Goal: Task Accomplishment & Management: Use online tool/utility

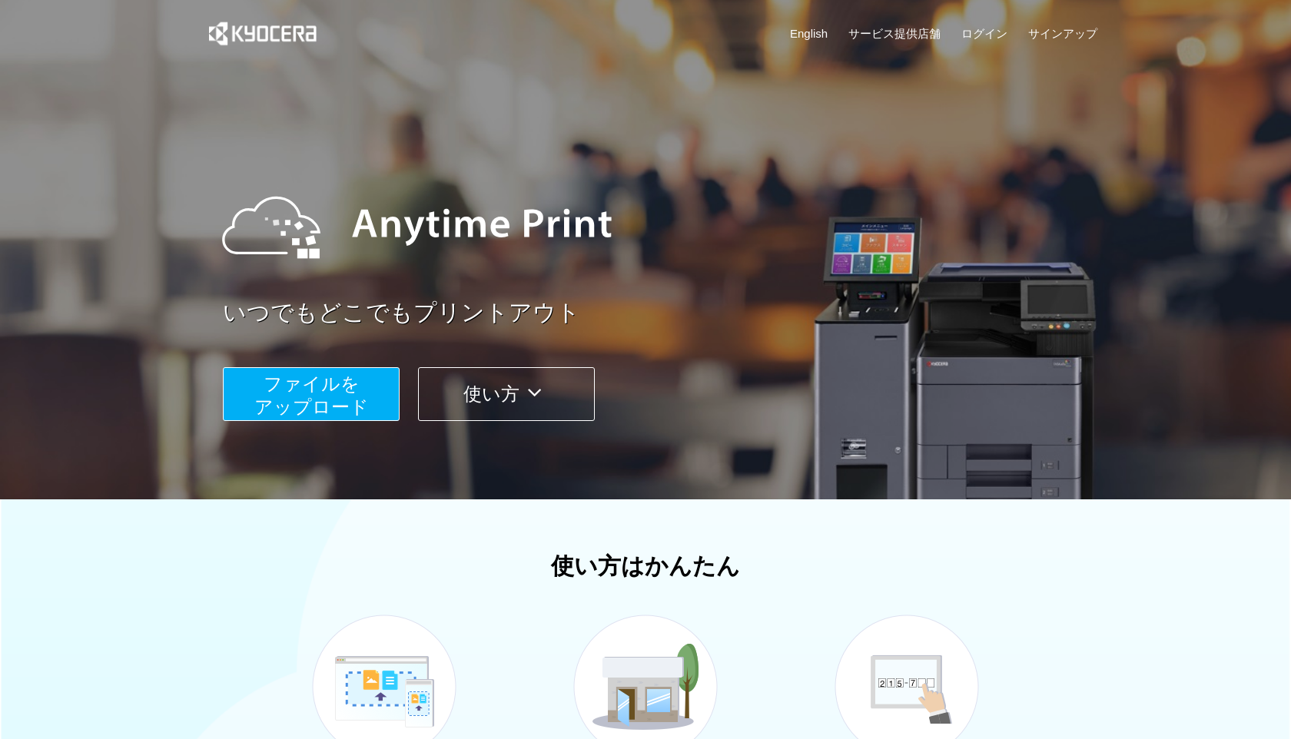
click at [304, 400] on span "ファイルを ​​アップロード" at bounding box center [311, 396] width 115 height 44
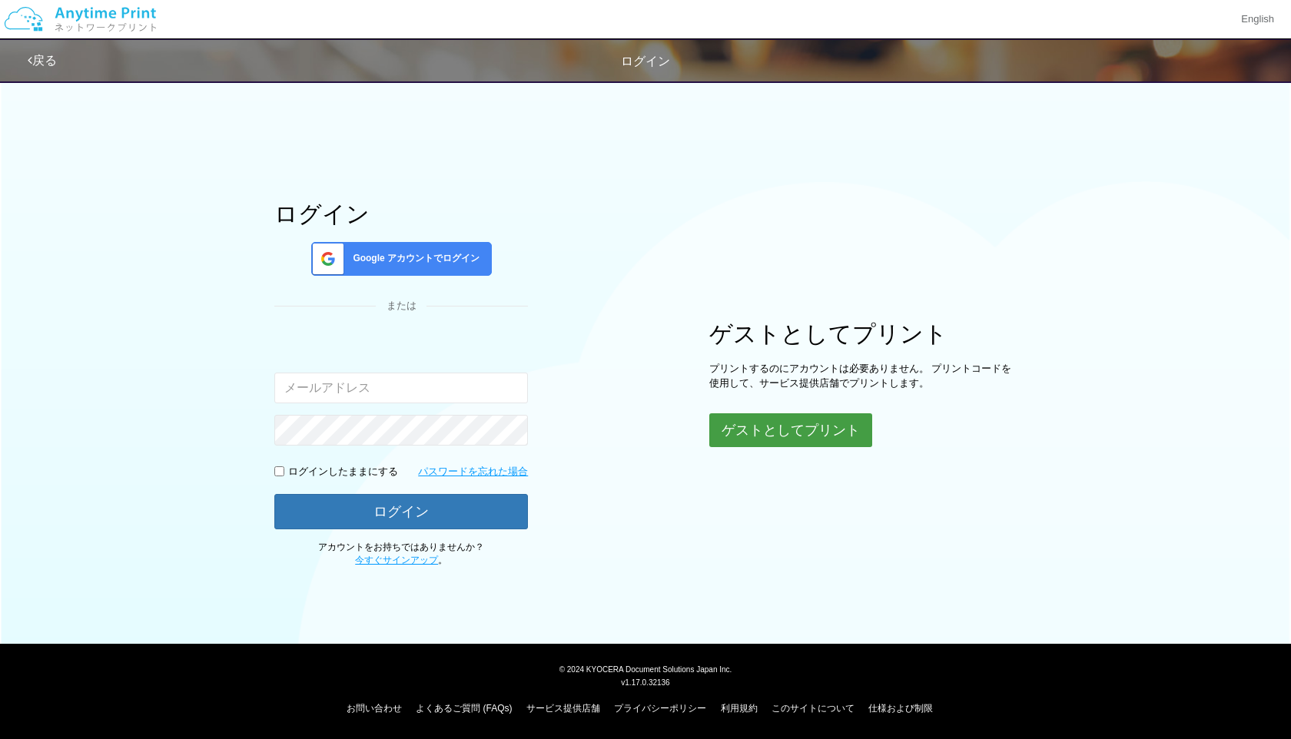
click at [785, 437] on button "ゲストとしてプリント" at bounding box center [790, 430] width 163 height 34
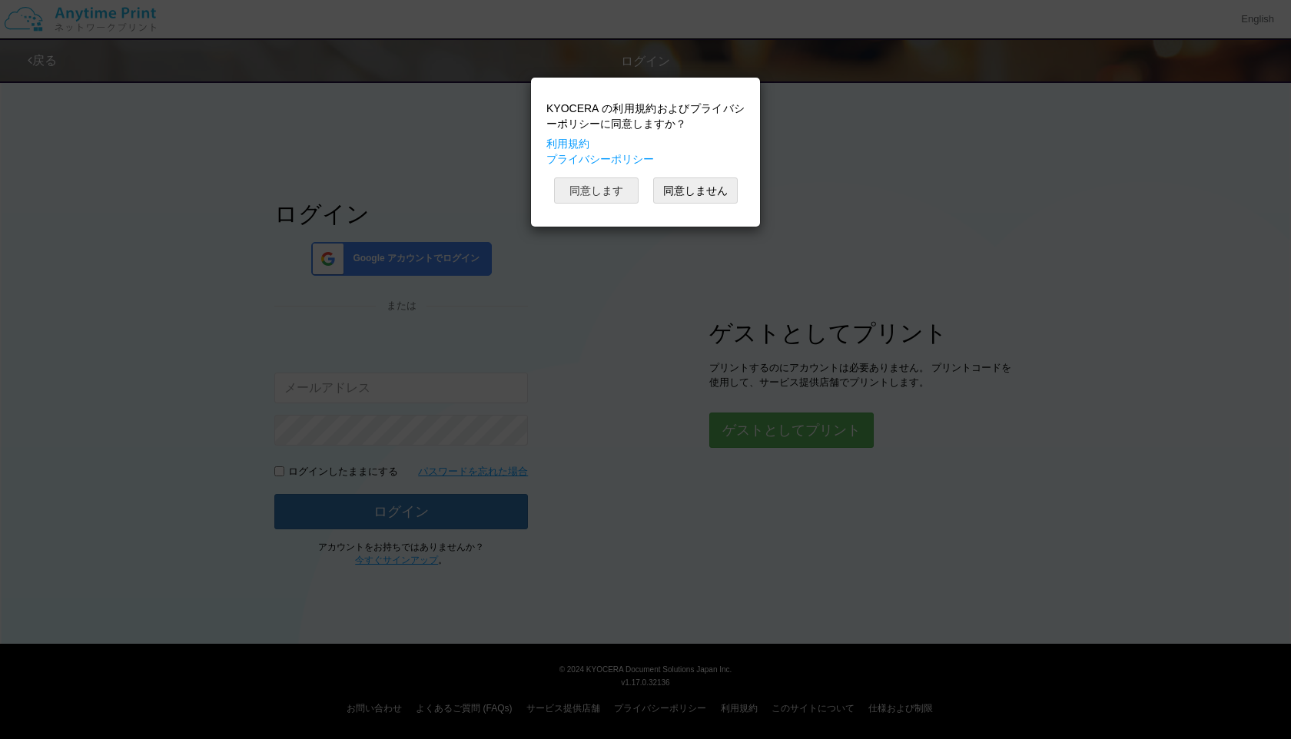
click at [583, 200] on button "同意します" at bounding box center [596, 191] width 85 height 26
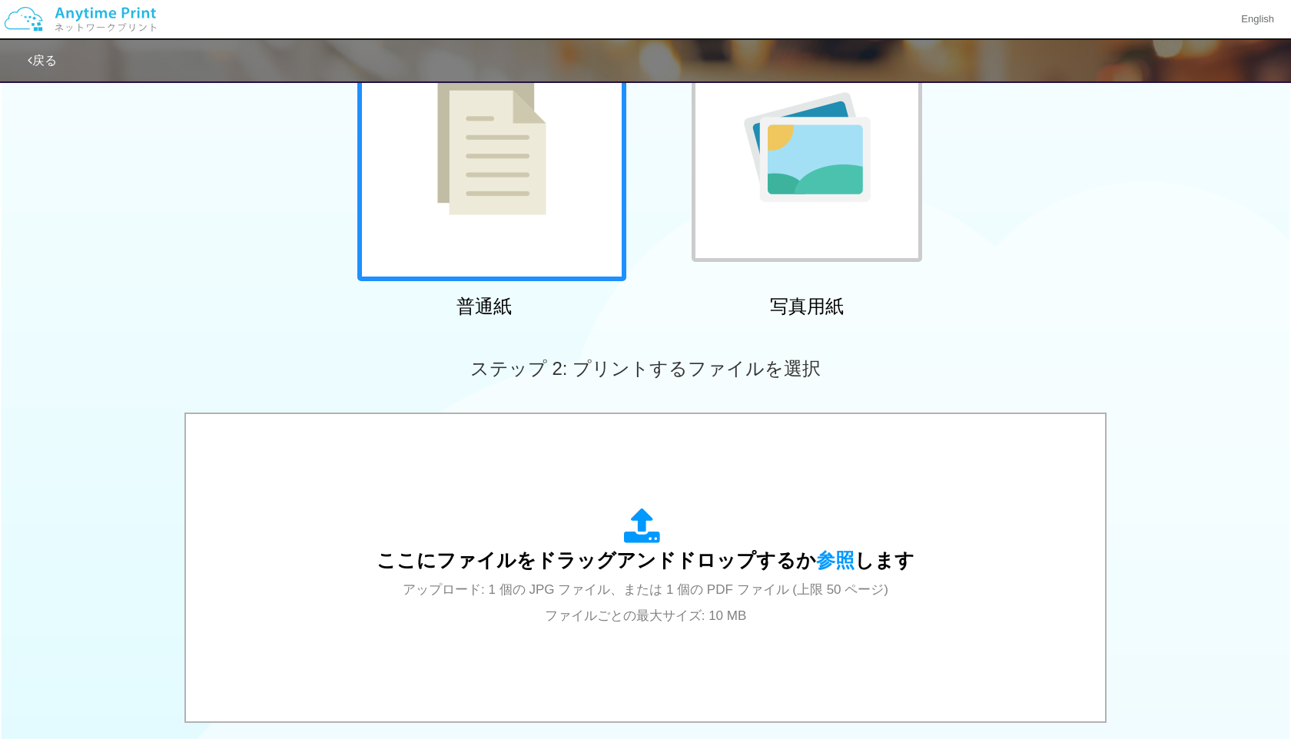
scroll to position [344, 0]
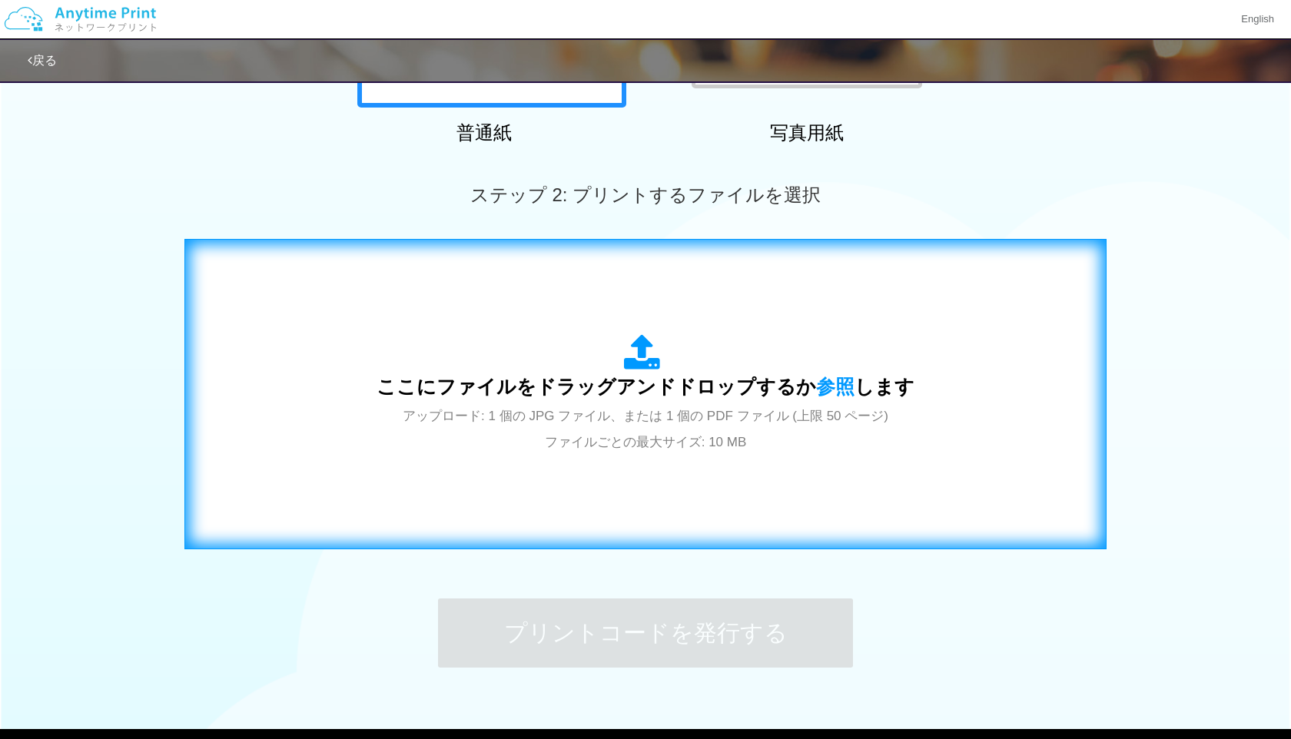
click at [638, 376] on div "ここにファイルをドラッグアンドドロップするか 参照 します アップロード: 1 個の JPG ファイル、または 1 個の PDF ファイル (上限 50 ペー…" at bounding box center [646, 394] width 538 height 120
click at [745, 371] on div "ここにファイルをドラッグアンドドロップするか 参照 します アップロード: 1 個の JPG ファイル、または 1 個の PDF ファイル (上限 50 ペー…" at bounding box center [646, 394] width 538 height 120
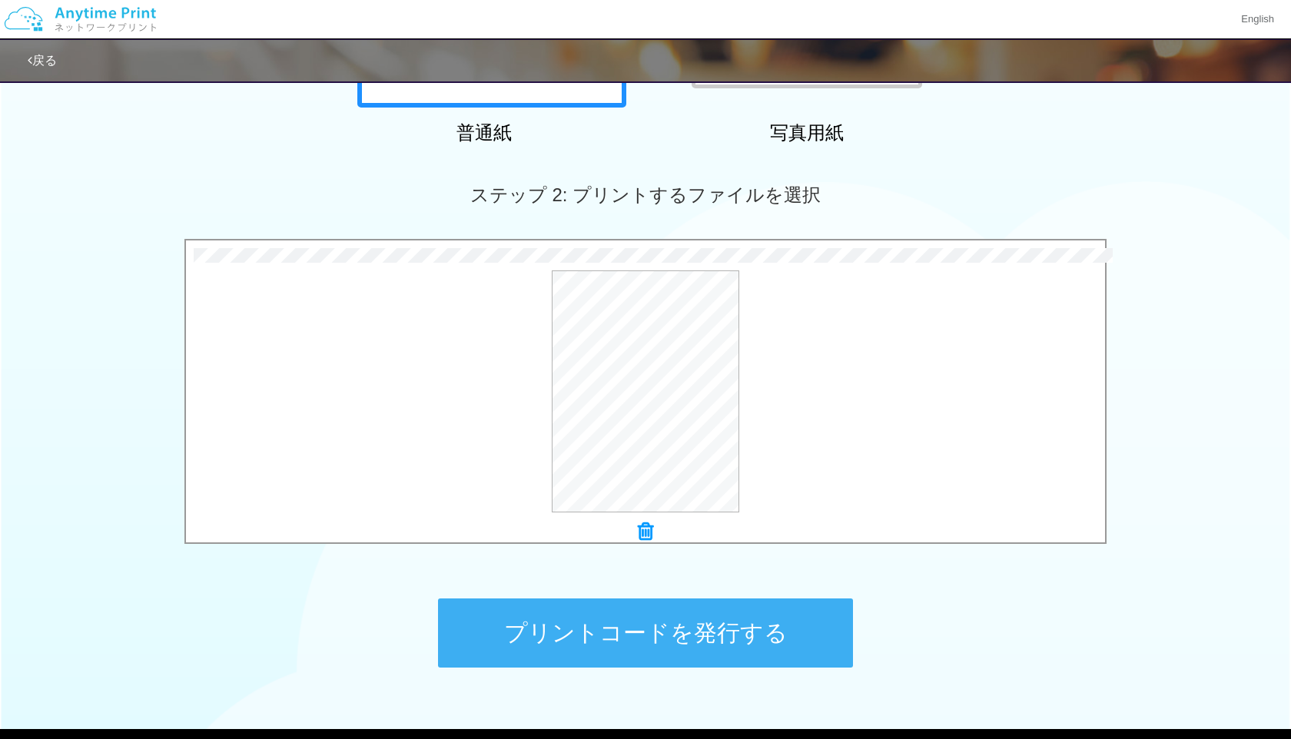
click at [616, 623] on button "プリントコードを発行する" at bounding box center [645, 633] width 415 height 69
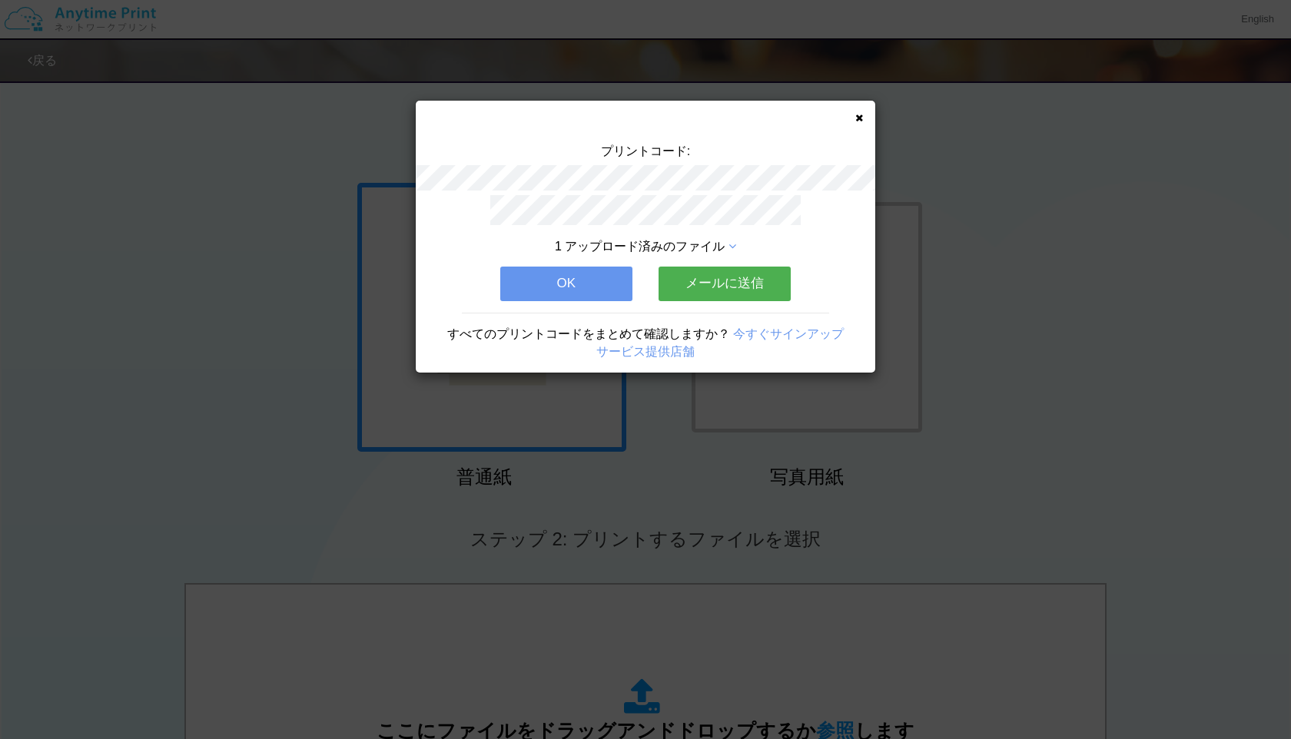
click at [590, 275] on button "OK" at bounding box center [566, 284] width 132 height 34
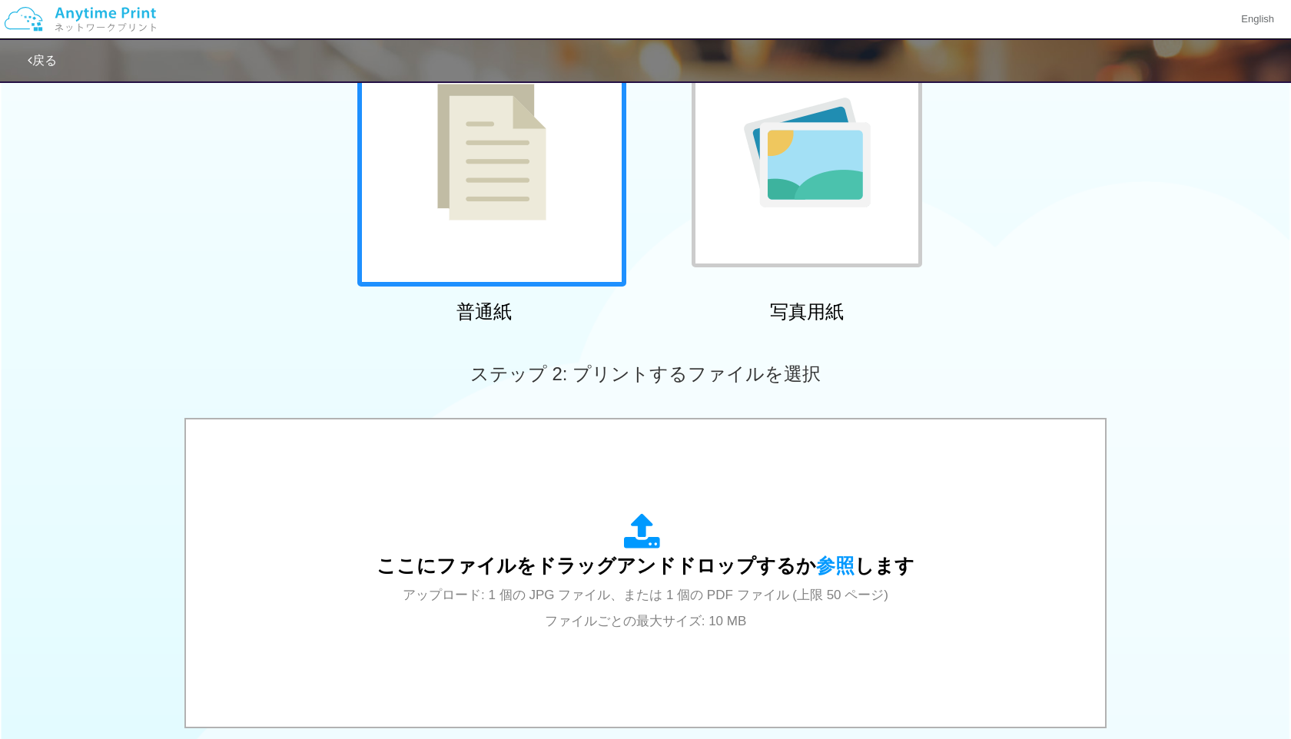
scroll to position [280, 0]
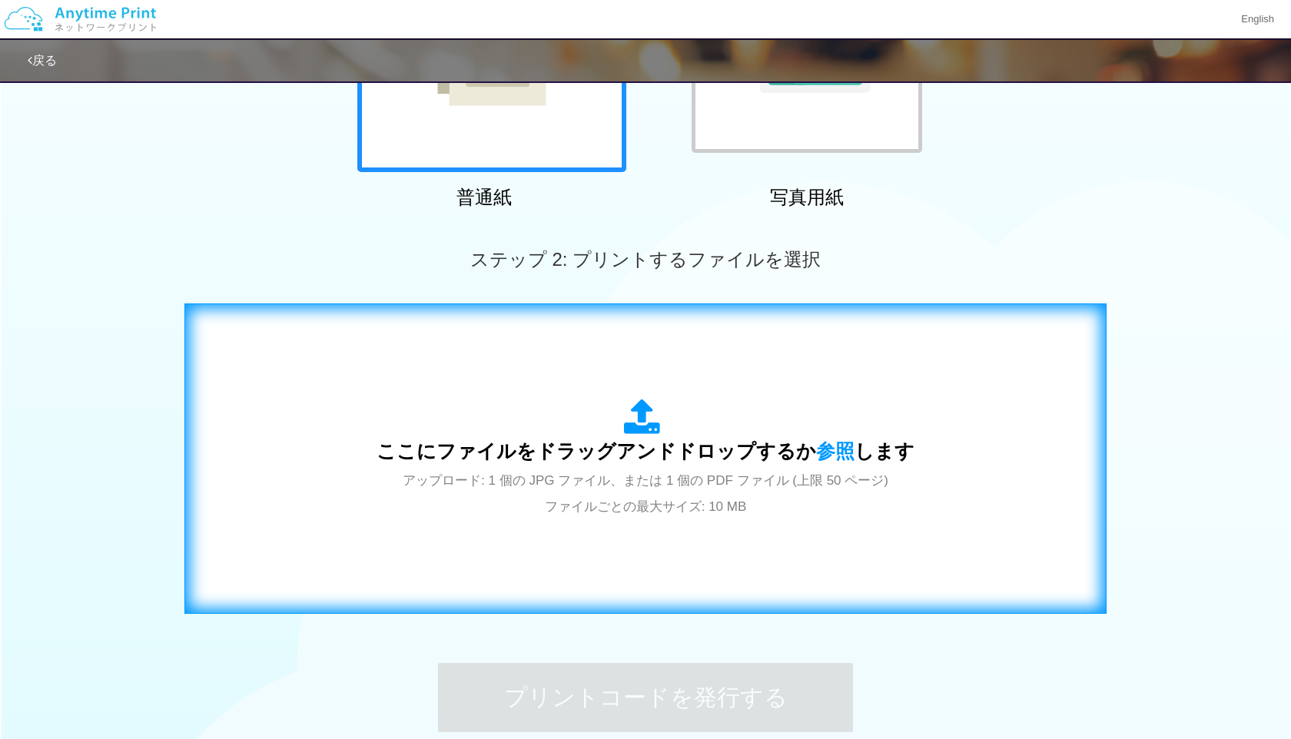
click at [629, 429] on icon at bounding box center [645, 418] width 43 height 38
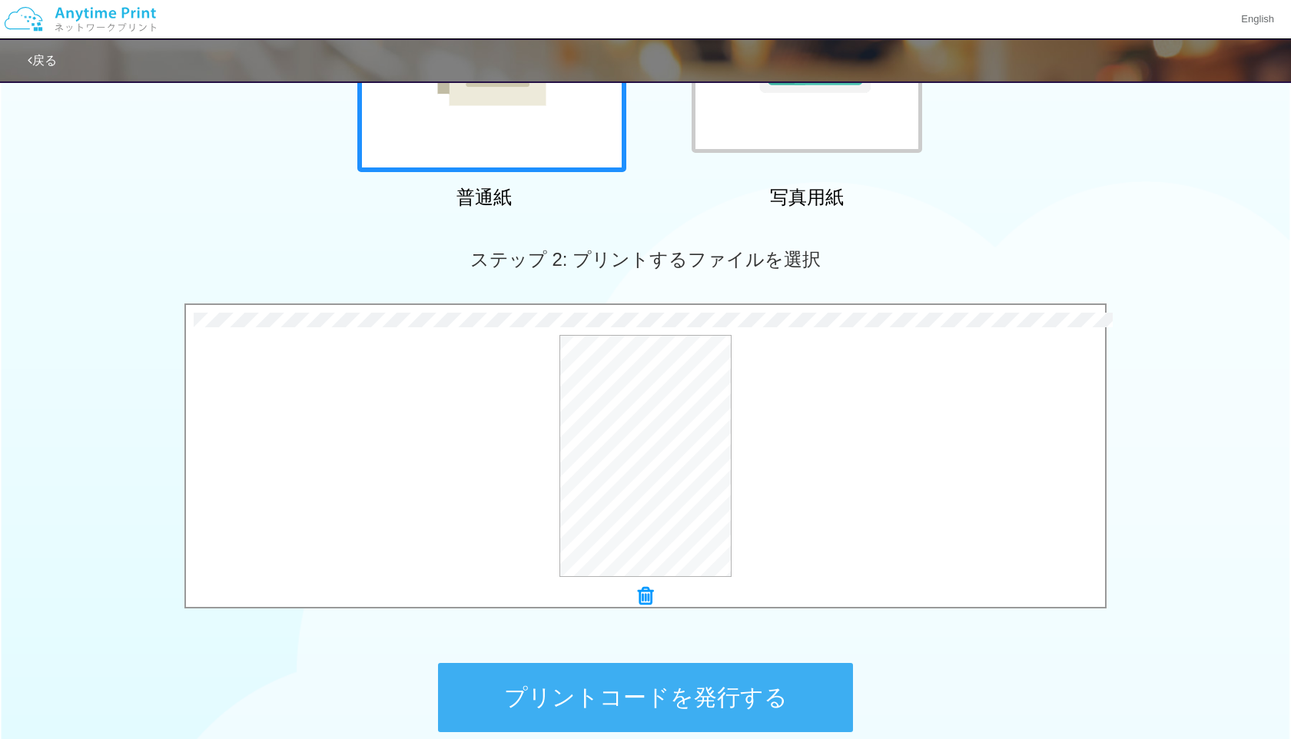
scroll to position [430, 0]
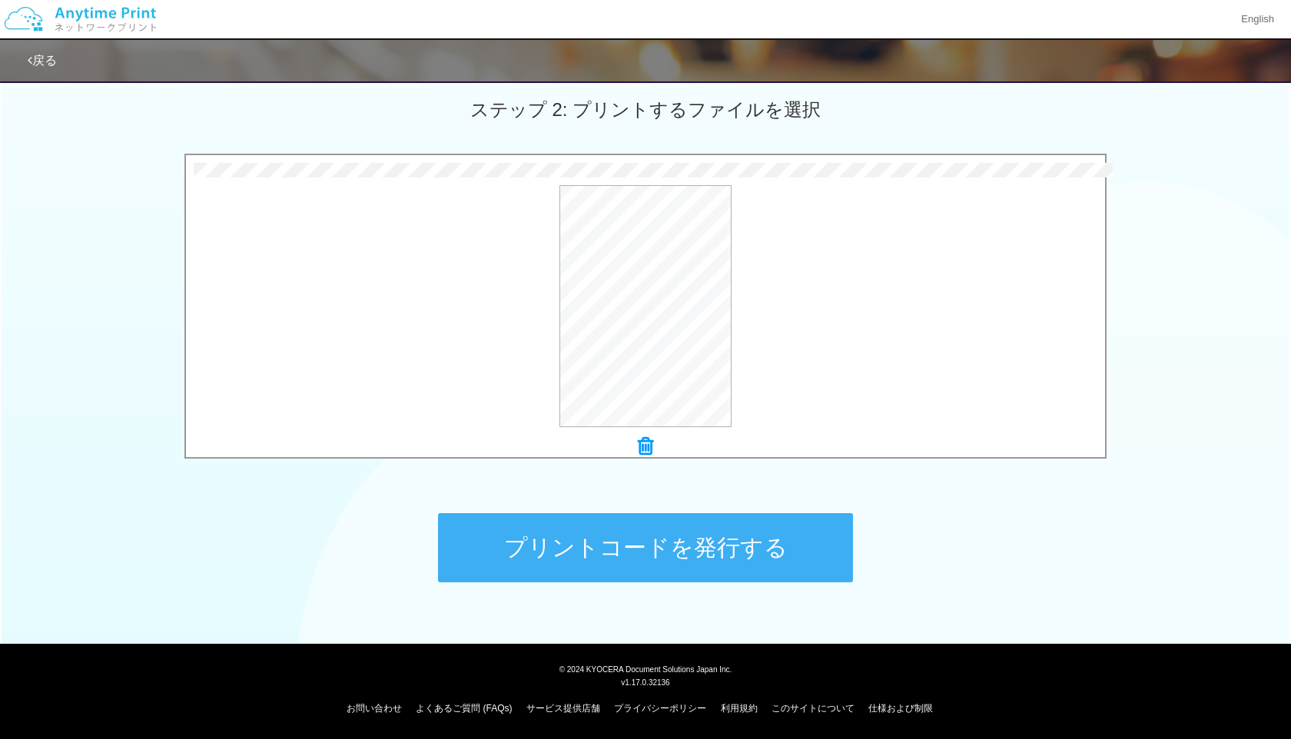
click at [650, 550] on button "プリントコードを発行する" at bounding box center [645, 547] width 415 height 69
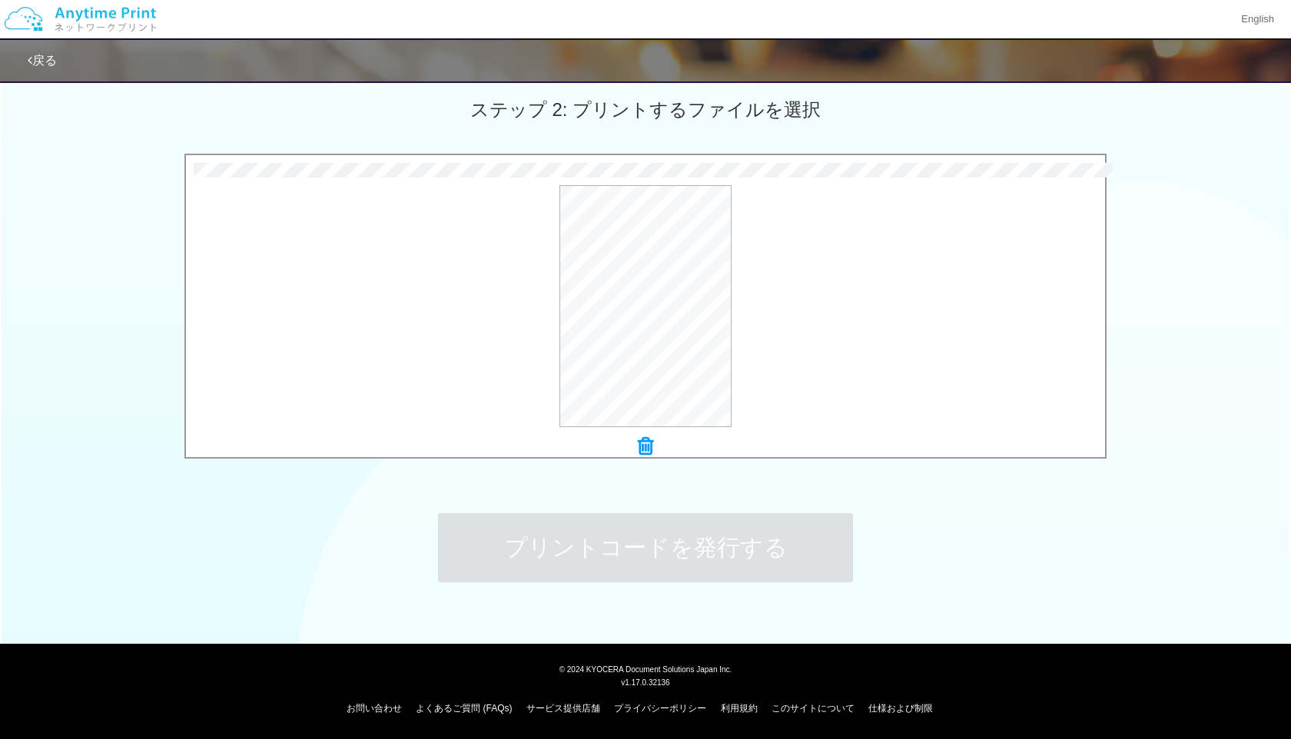
scroll to position [0, 0]
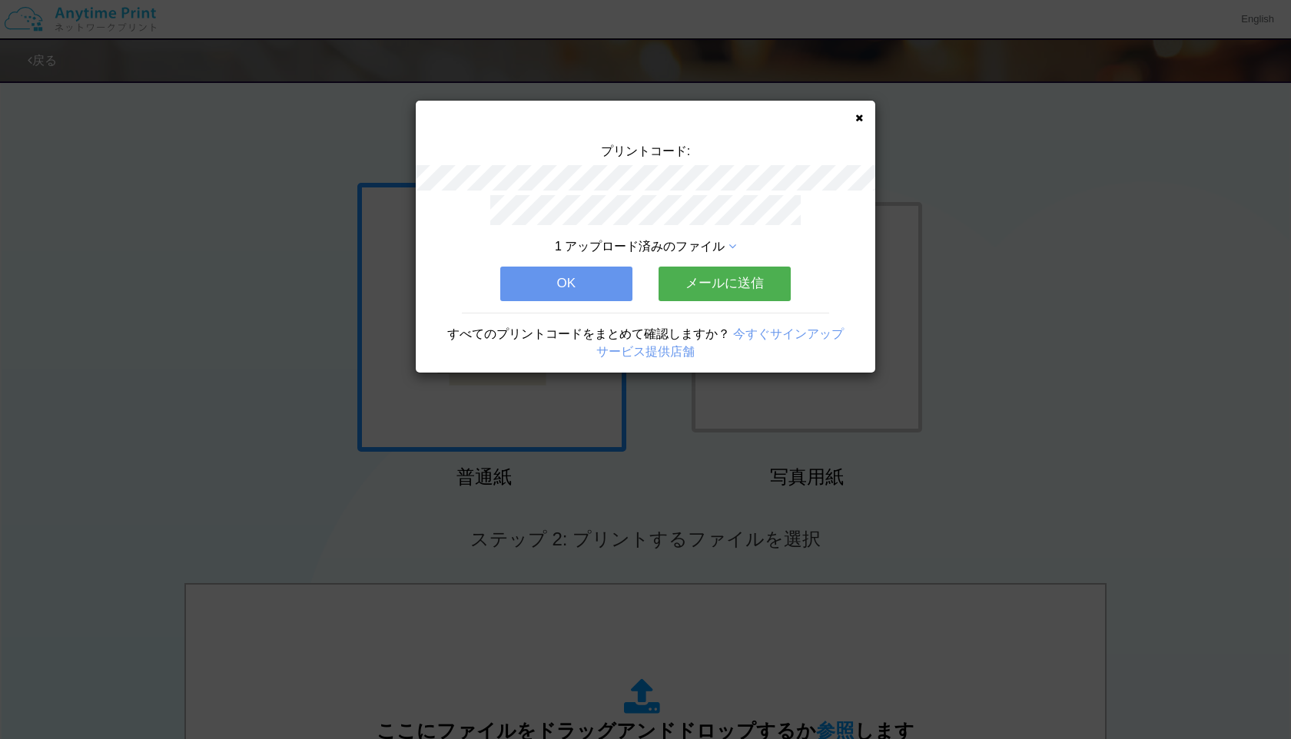
click at [860, 117] on icon at bounding box center [859, 118] width 8 height 10
